Goal: Find specific page/section: Find specific page/section

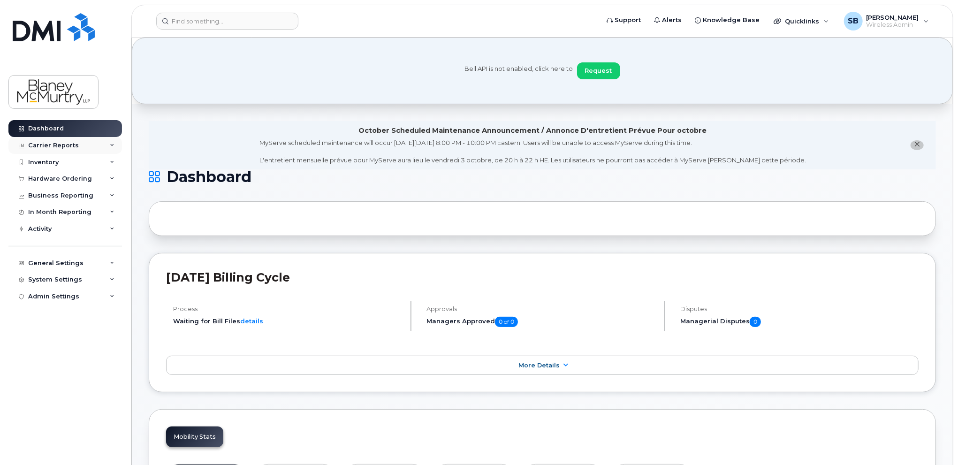
click at [73, 144] on div "Carrier Reports" at bounding box center [53, 146] width 51 height 8
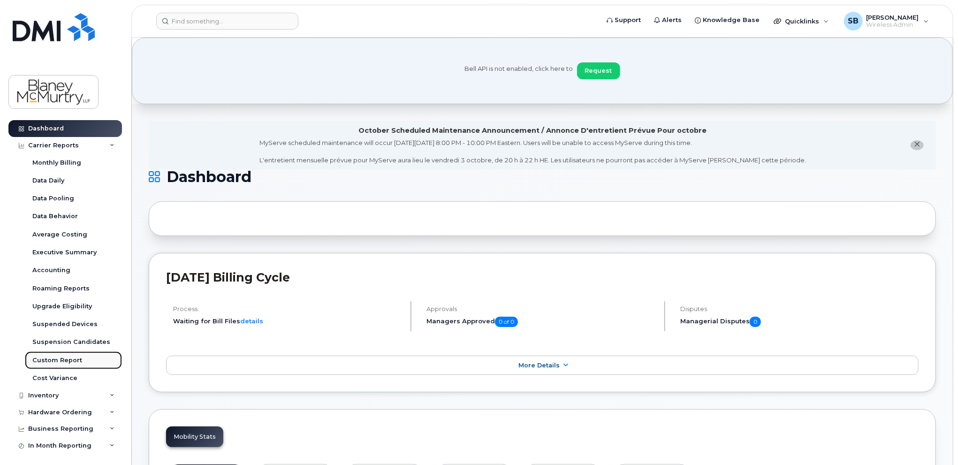
click at [68, 362] on div "Custom Report" at bounding box center [57, 360] width 50 height 8
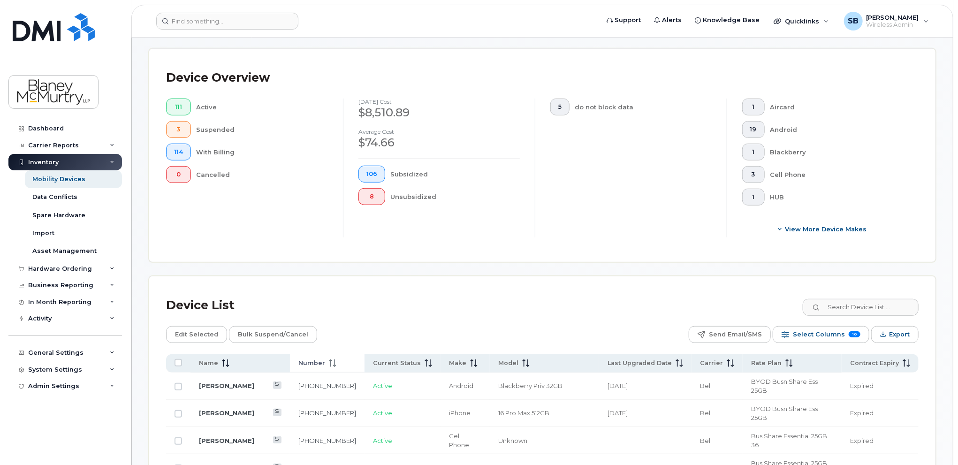
scroll to position [292, 0]
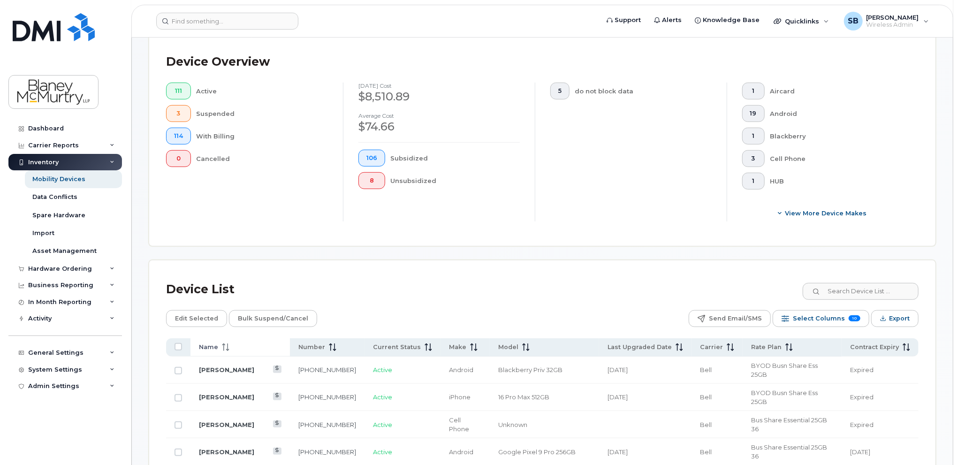
drag, startPoint x: 227, startPoint y: 347, endPoint x: 277, endPoint y: 323, distance: 55.4
click at [227, 346] on icon at bounding box center [226, 347] width 8 height 8
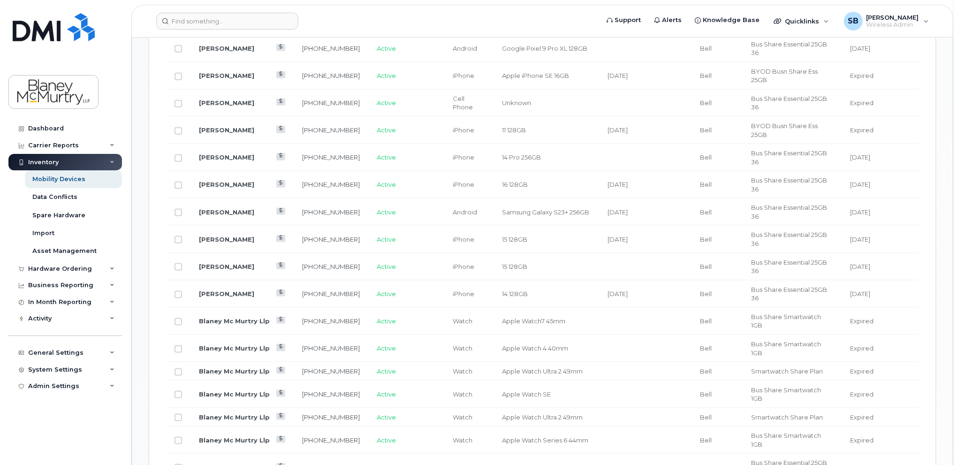
scroll to position [855, 0]
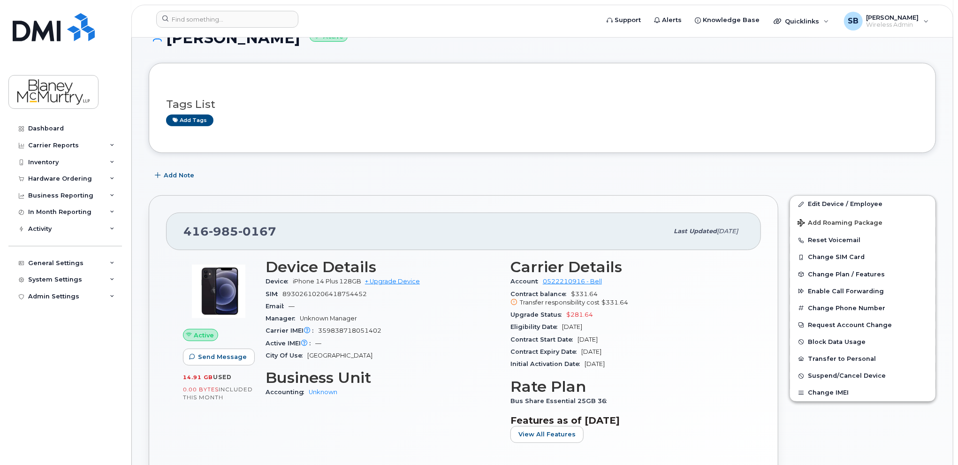
scroll to position [141, 0]
